Goal: Information Seeking & Learning: Learn about a topic

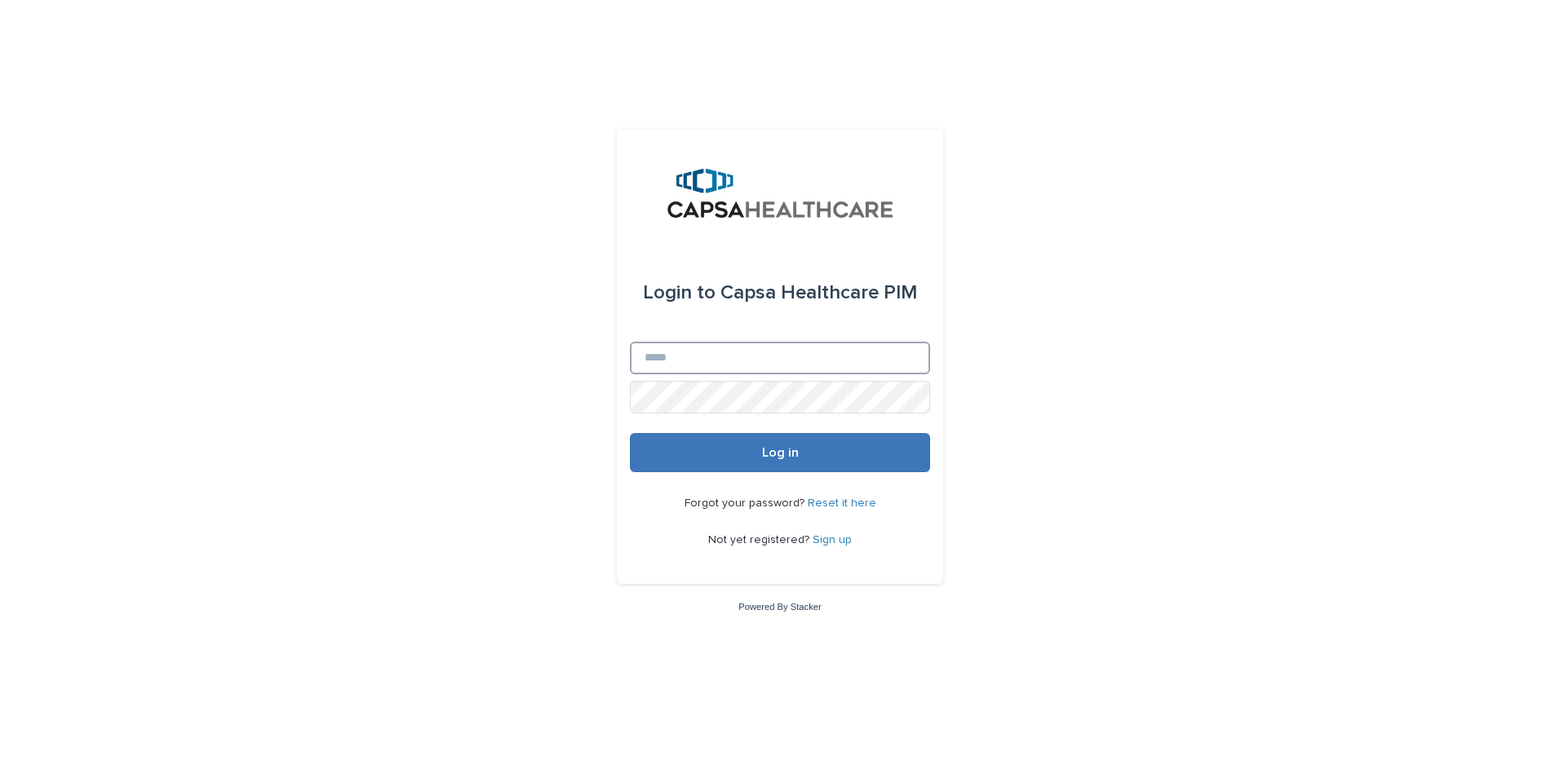
type input "**********"
click at [763, 461] on button "Log in" at bounding box center [780, 452] width 300 height 39
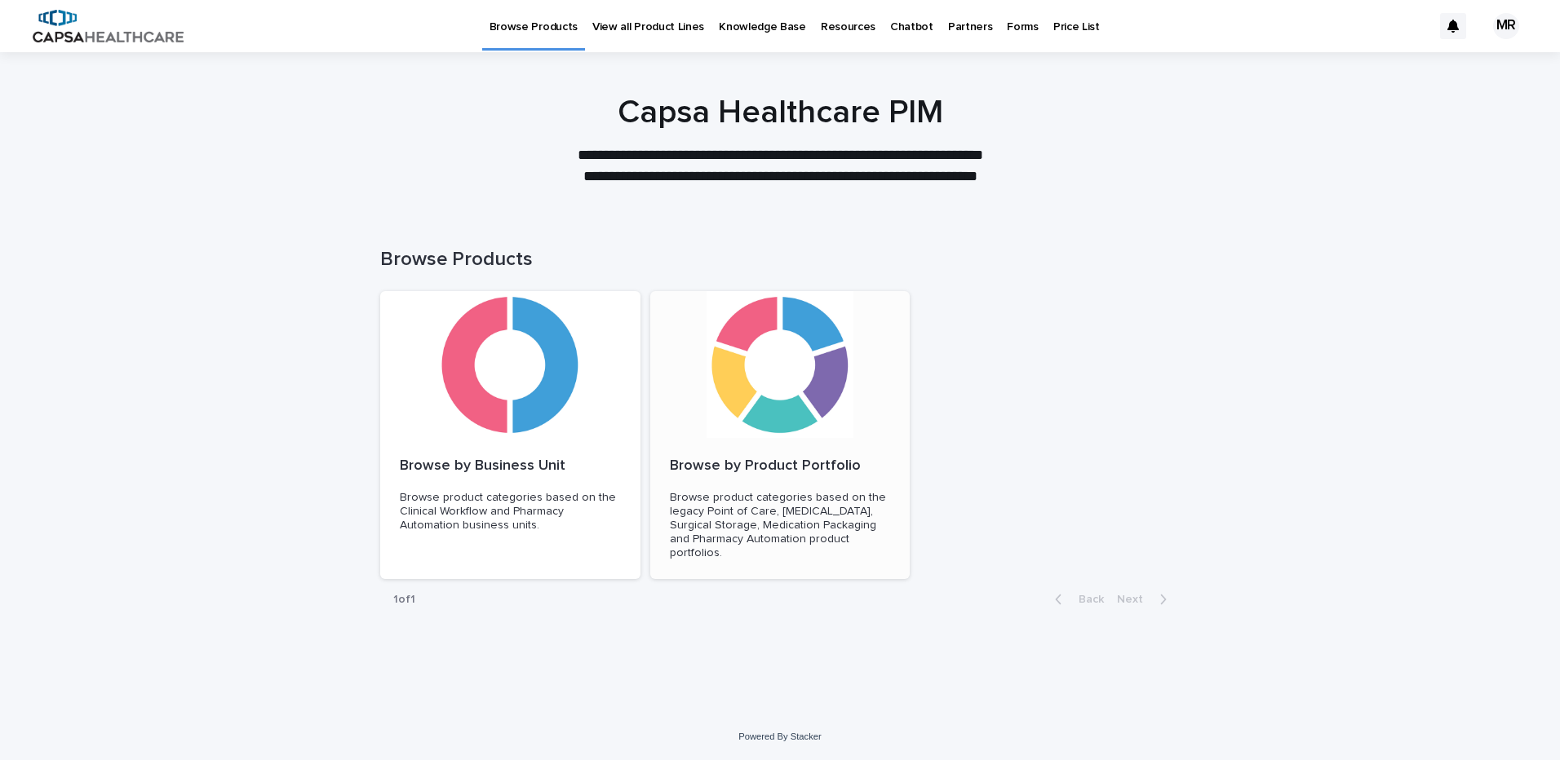
click at [751, 458] on p "Browse by Product Portfolio" at bounding box center [780, 467] width 221 height 18
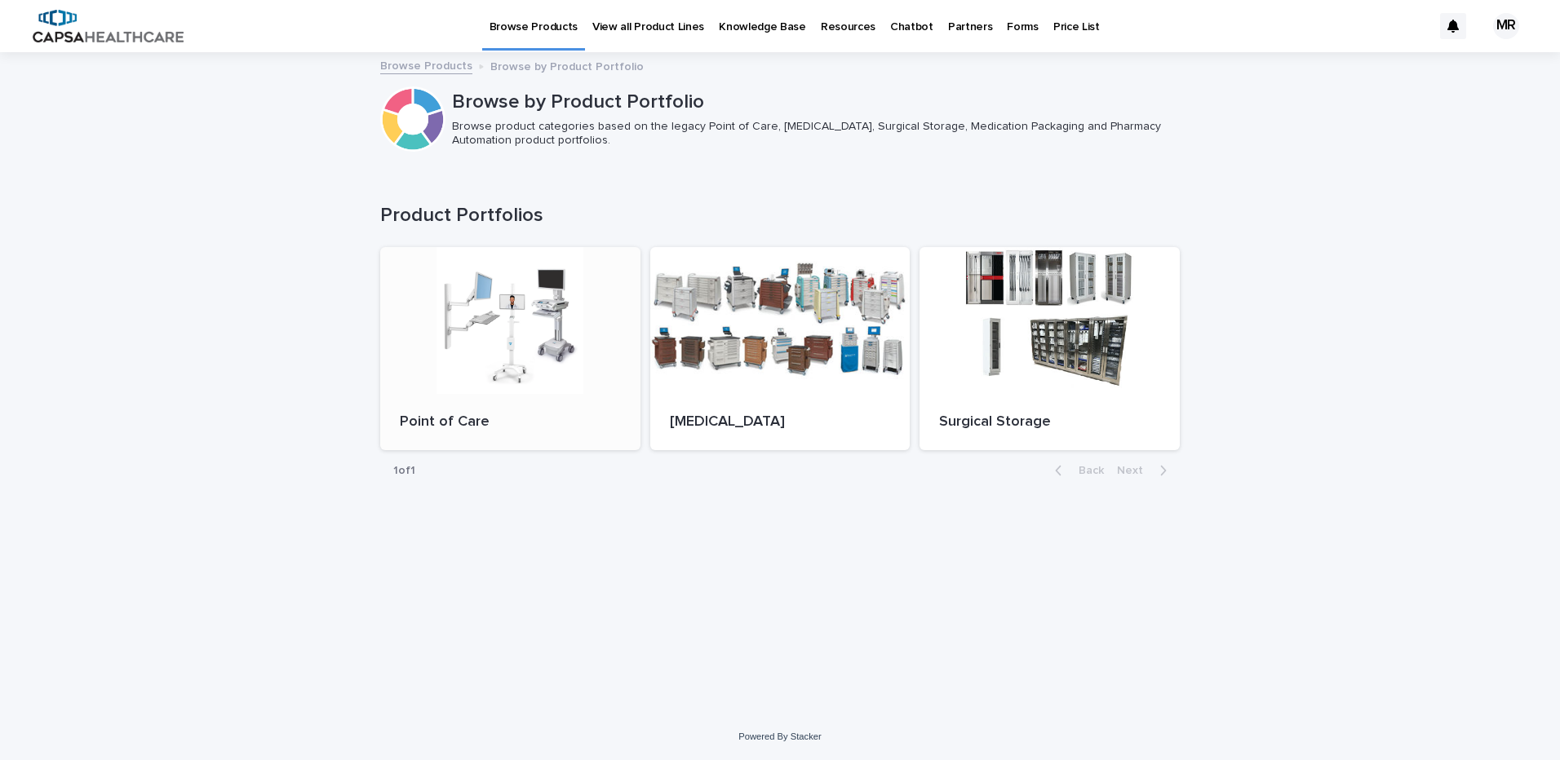
click at [590, 329] on div at bounding box center [510, 320] width 260 height 147
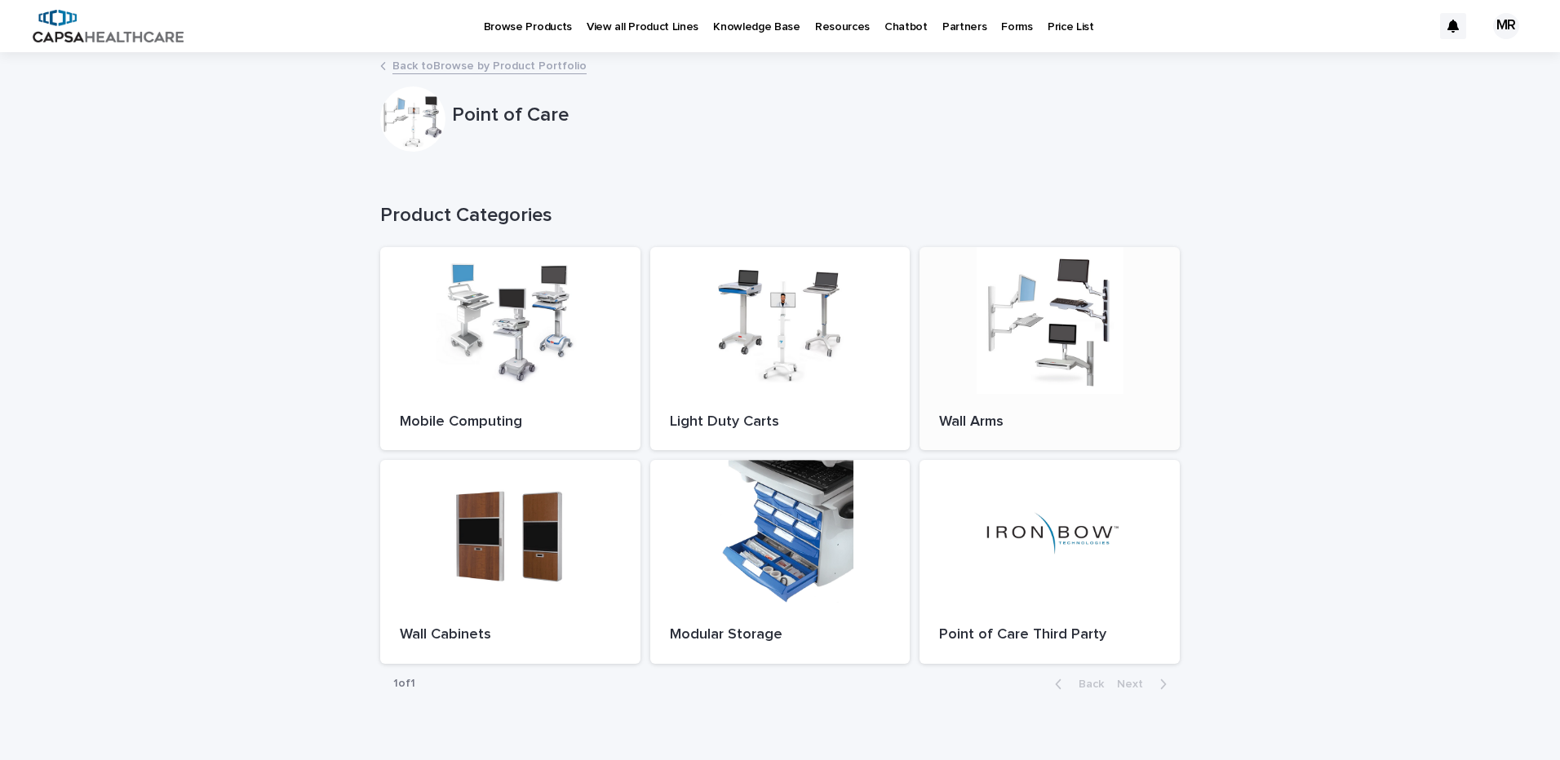
click at [1039, 339] on div at bounding box center [1049, 320] width 260 height 147
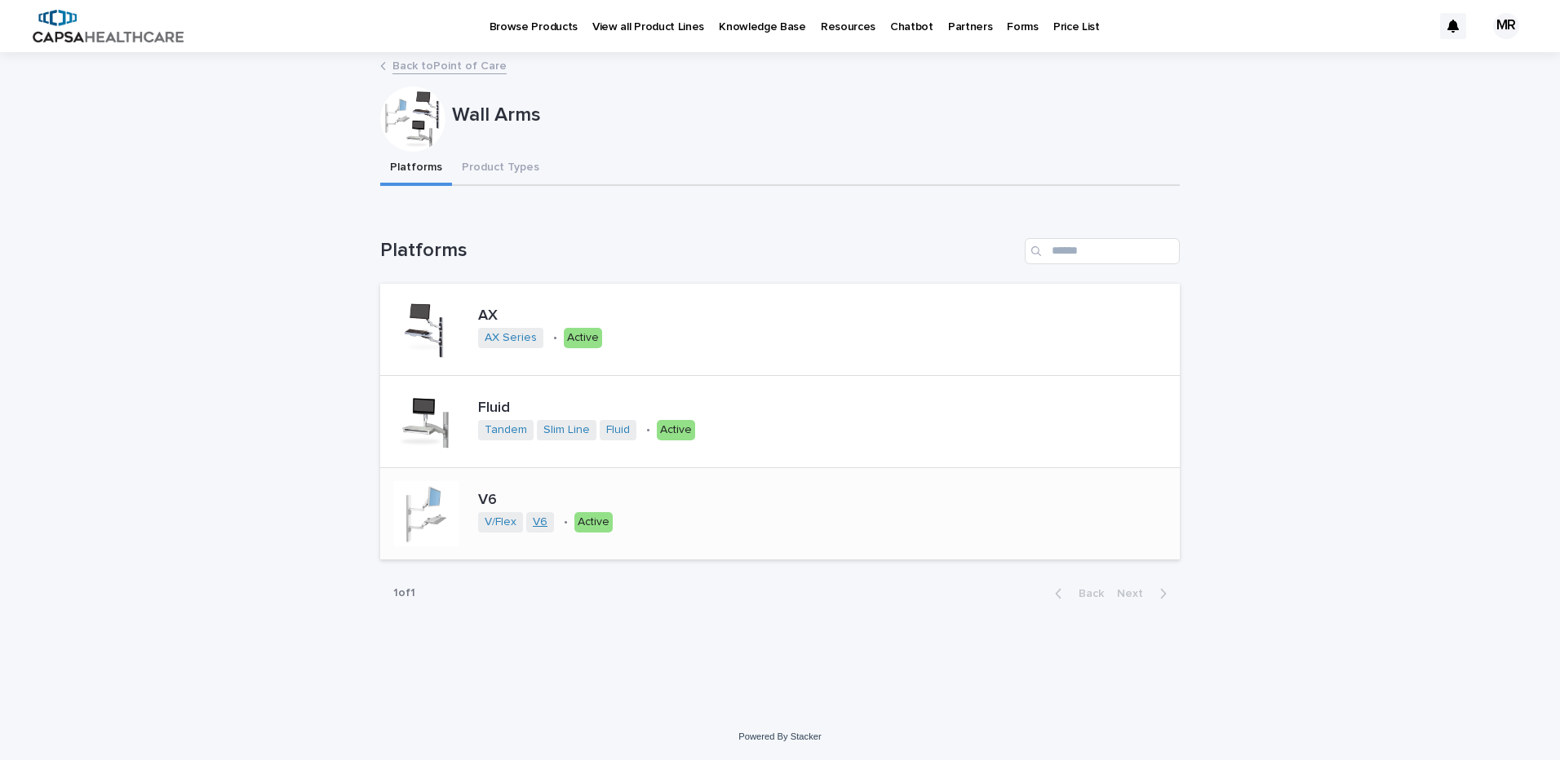
click at [538, 520] on link "V6" at bounding box center [540, 523] width 15 height 14
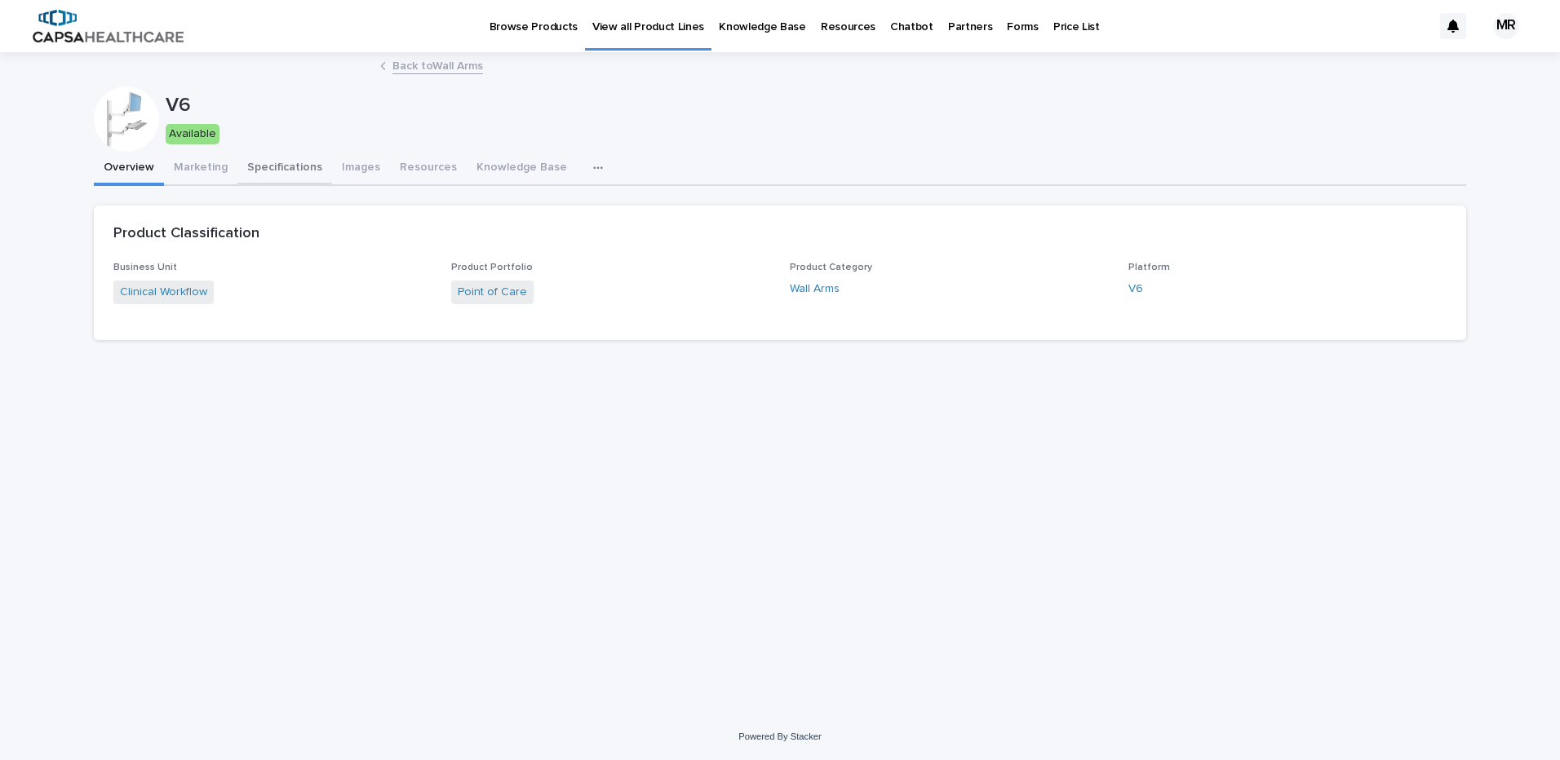
click at [288, 166] on button "Specifications" at bounding box center [284, 169] width 95 height 34
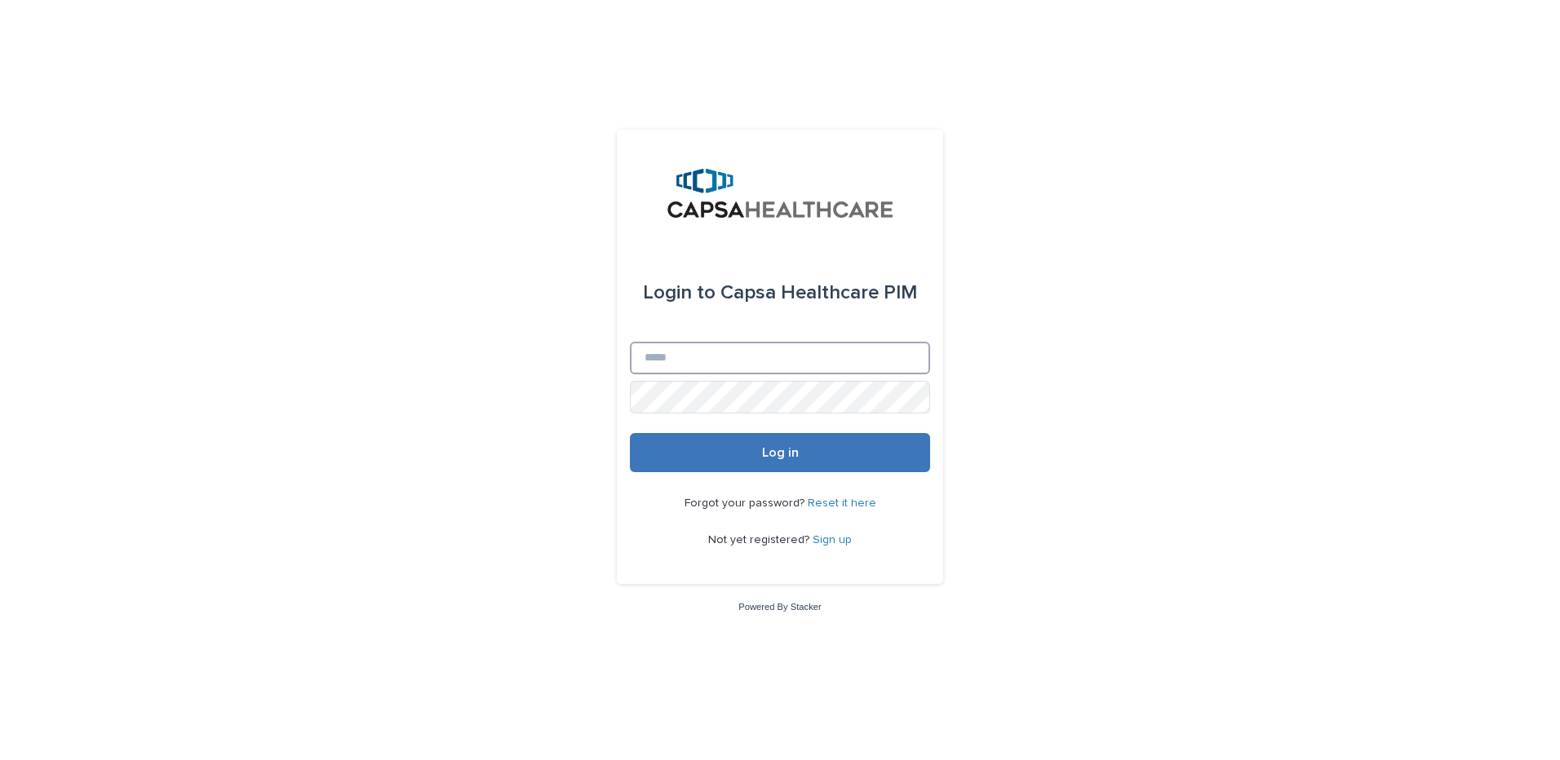
type input "**********"
click at [809, 456] on button "Log in" at bounding box center [780, 452] width 300 height 39
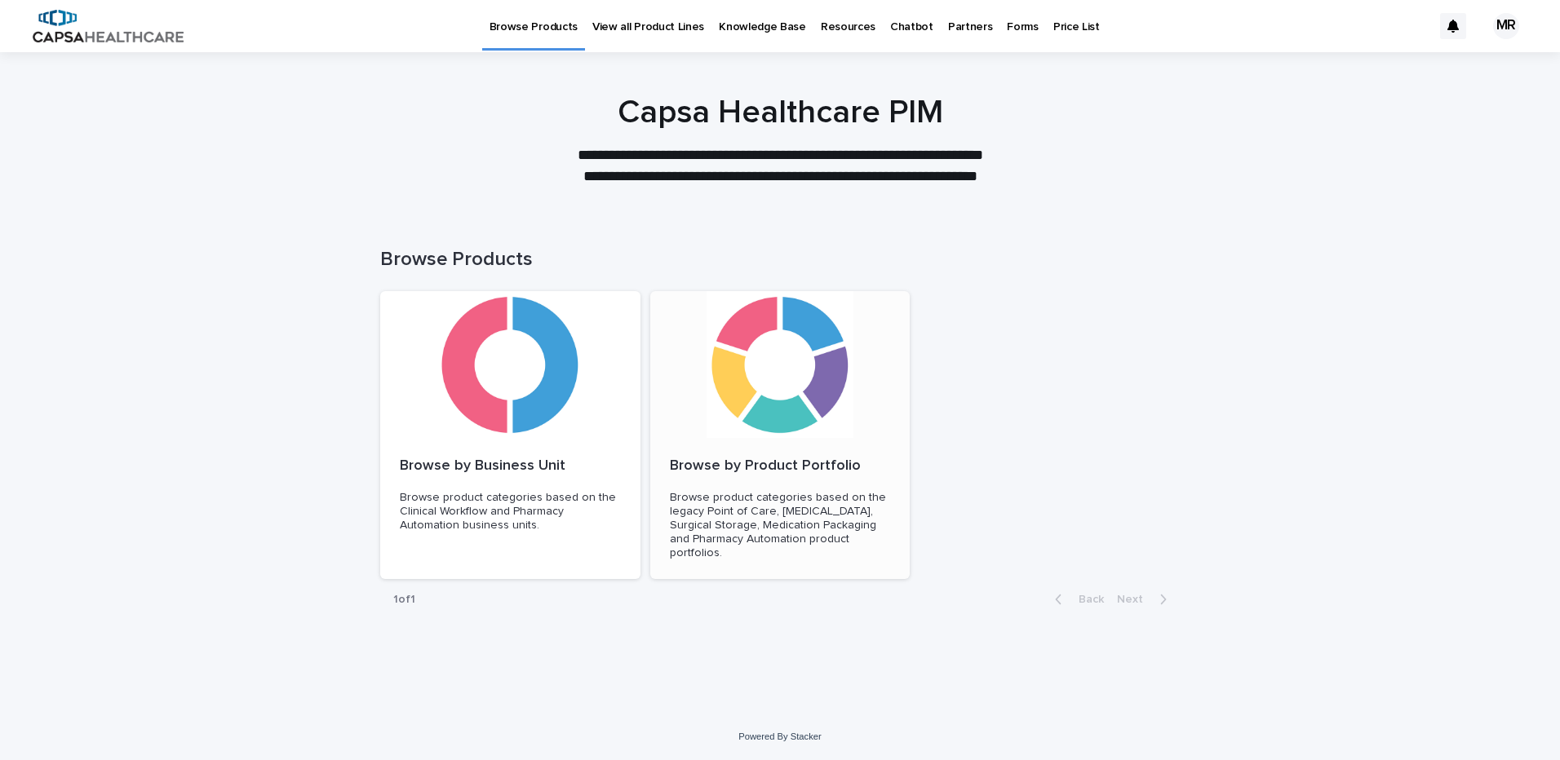
click at [744, 383] on div at bounding box center [780, 364] width 260 height 147
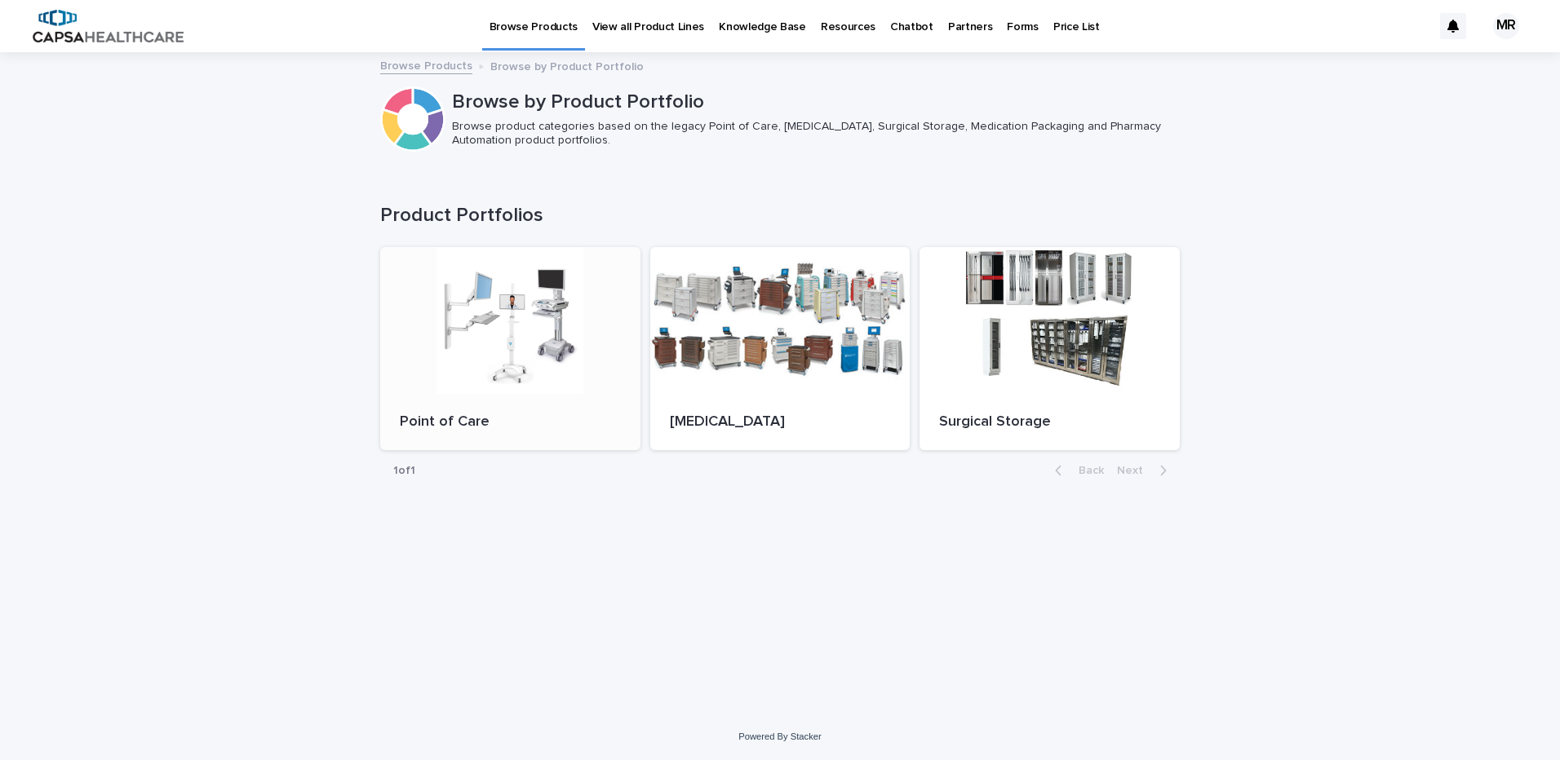
click at [453, 323] on div at bounding box center [510, 320] width 260 height 147
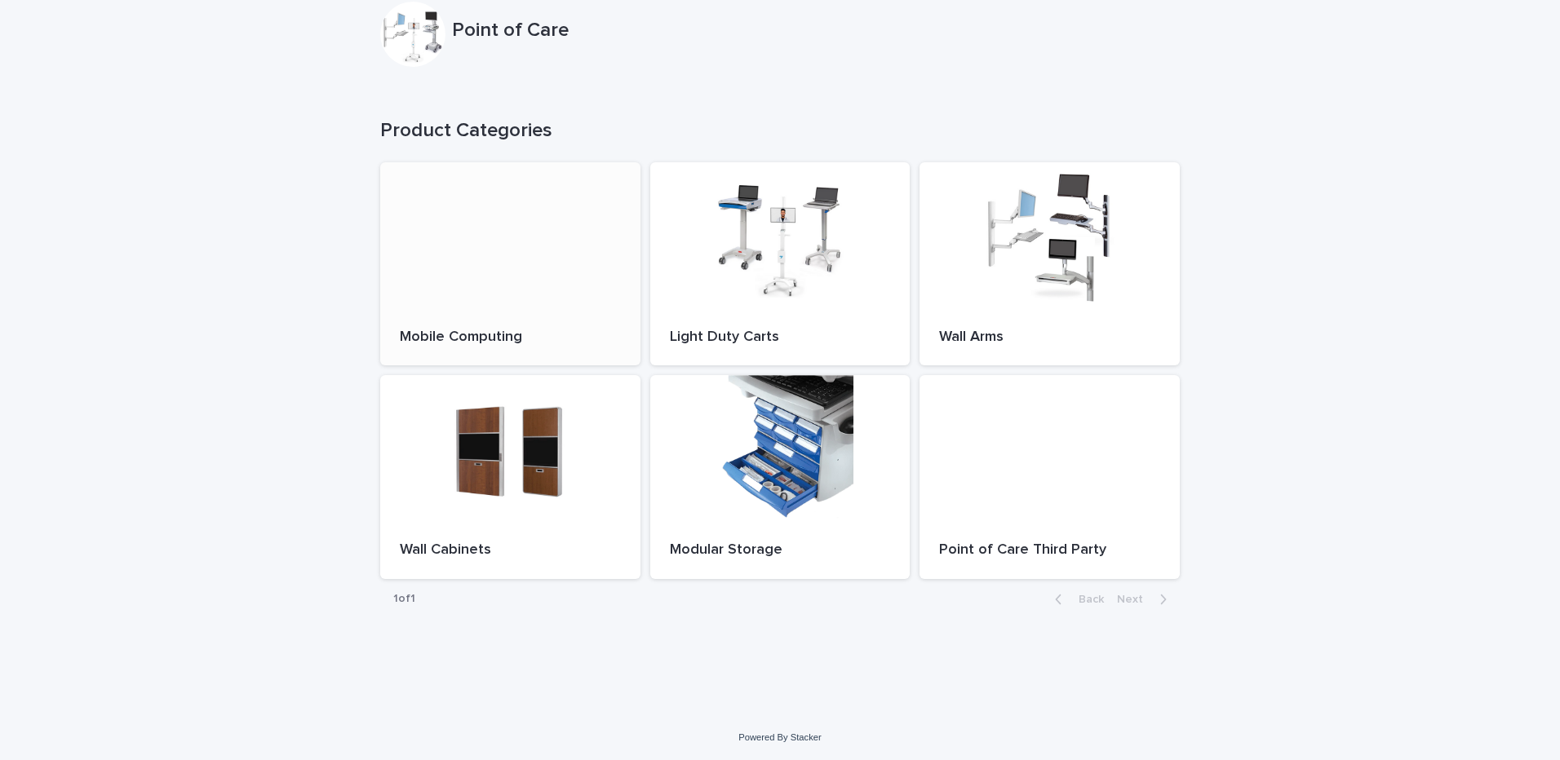
scroll to position [86, 0]
click at [706, 243] on div at bounding box center [780, 235] width 260 height 147
